Goal: Information Seeking & Learning: Learn about a topic

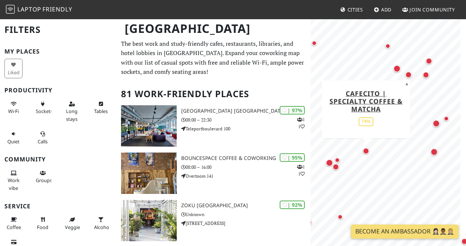
drag, startPoint x: 342, startPoint y: 137, endPoint x: 365, endPoint y: 151, distance: 27.2
click at [365, 151] on div "Map marker" at bounding box center [366, 150] width 7 height 7
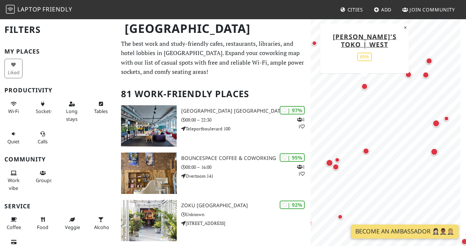
click at [366, 85] on div "Map marker" at bounding box center [364, 86] width 7 height 7
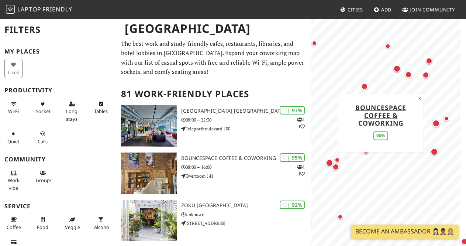
click at [440, 124] on div "Map marker" at bounding box center [436, 123] width 10 height 10
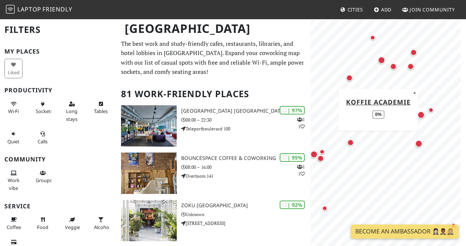
click at [433, 109] on div "Map marker" at bounding box center [431, 109] width 5 height 5
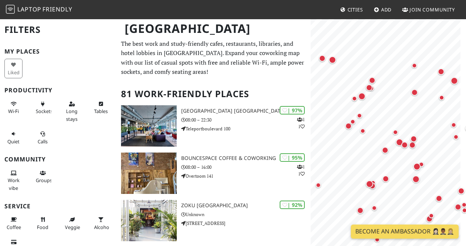
click at [428, 238] on body "Laptop Friendly Cities Add Join Community Amsterdam Filters My Places Liked Pro…" at bounding box center [233, 123] width 466 height 246
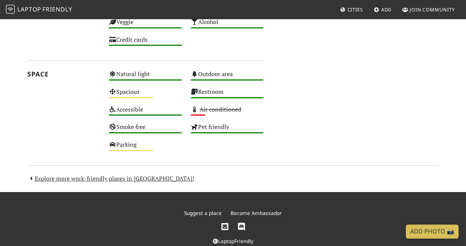
scroll to position [425, 0]
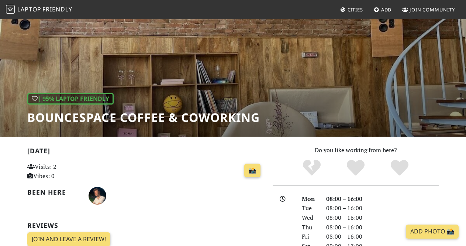
scroll to position [35, 0]
